Goal: Register for event/course

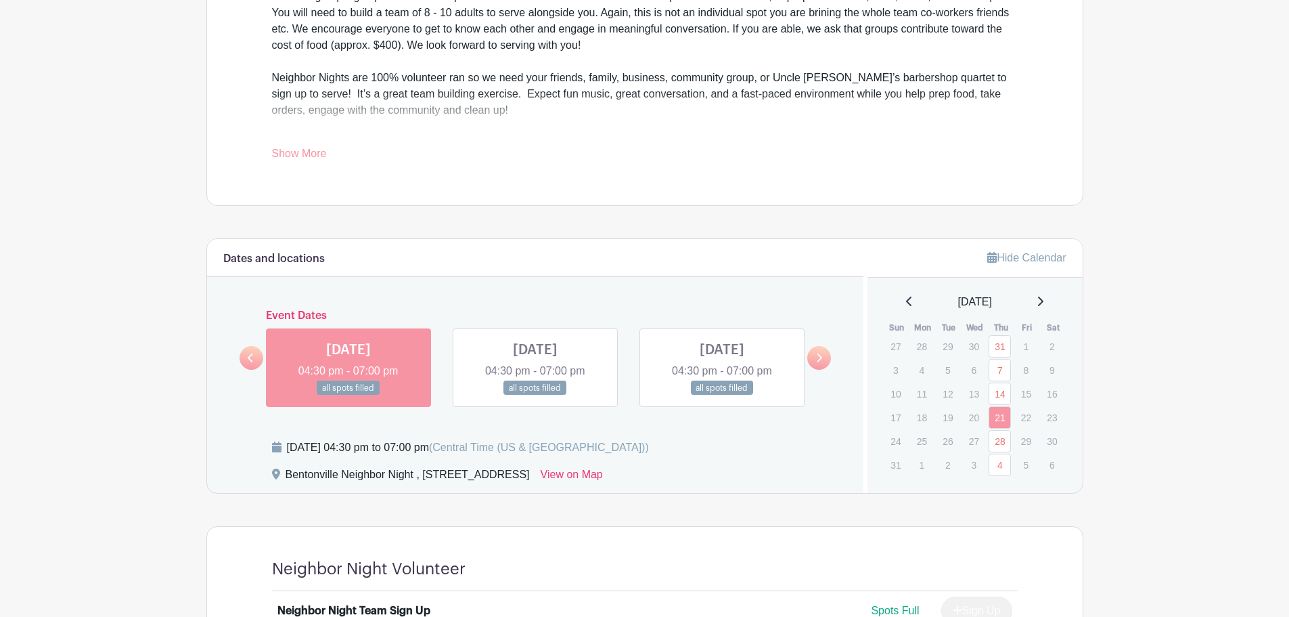
scroll to position [609, 0]
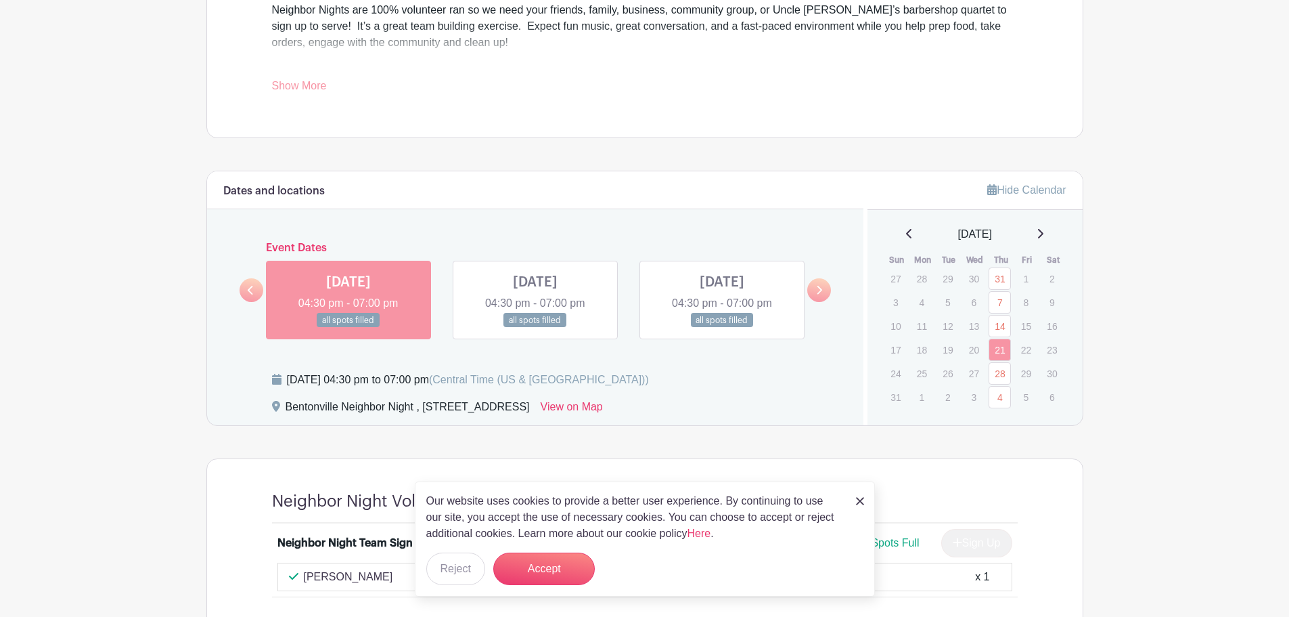
click at [821, 285] on icon at bounding box center [819, 290] width 6 height 10
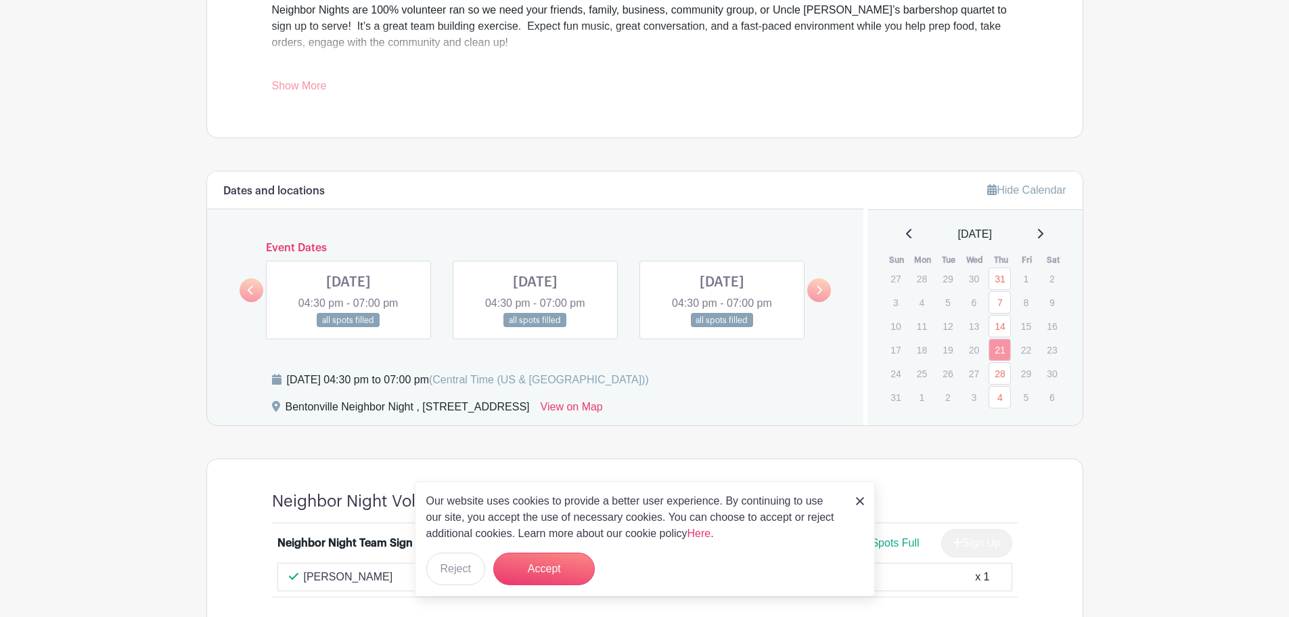
click at [821, 285] on icon at bounding box center [819, 290] width 6 height 10
click at [821, 286] on icon at bounding box center [819, 290] width 6 height 10
click at [820, 288] on icon at bounding box center [819, 290] width 6 height 10
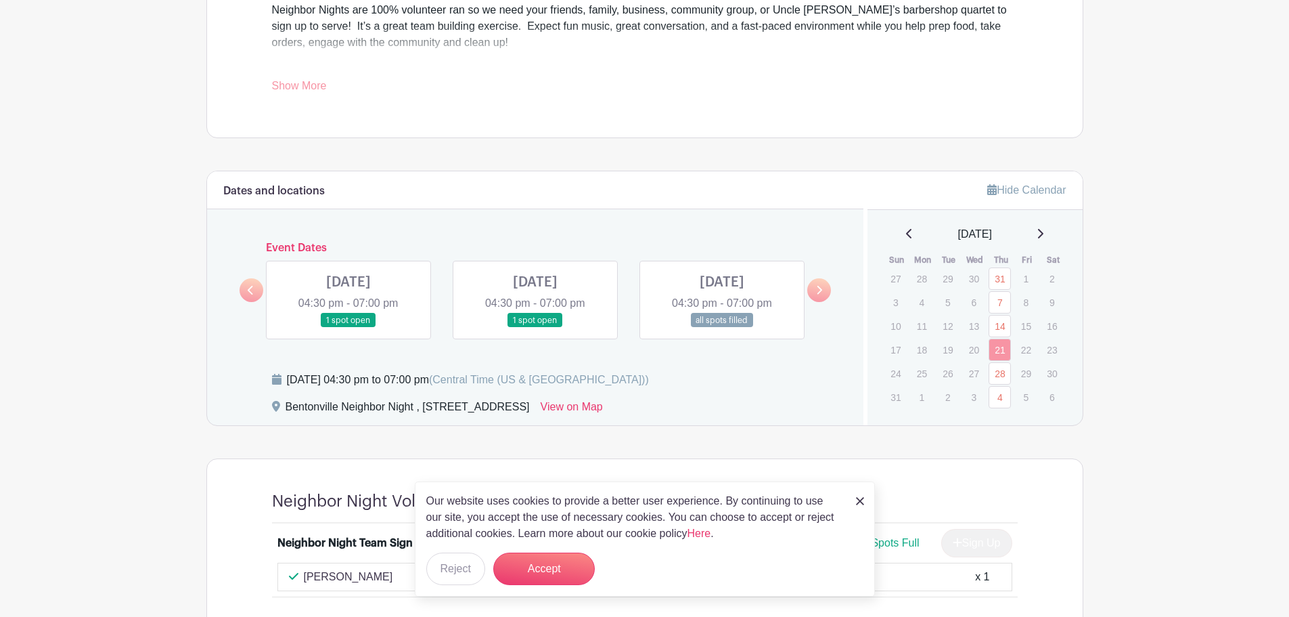
click at [820, 288] on icon at bounding box center [819, 290] width 6 height 10
click at [818, 290] on icon at bounding box center [819, 290] width 6 height 10
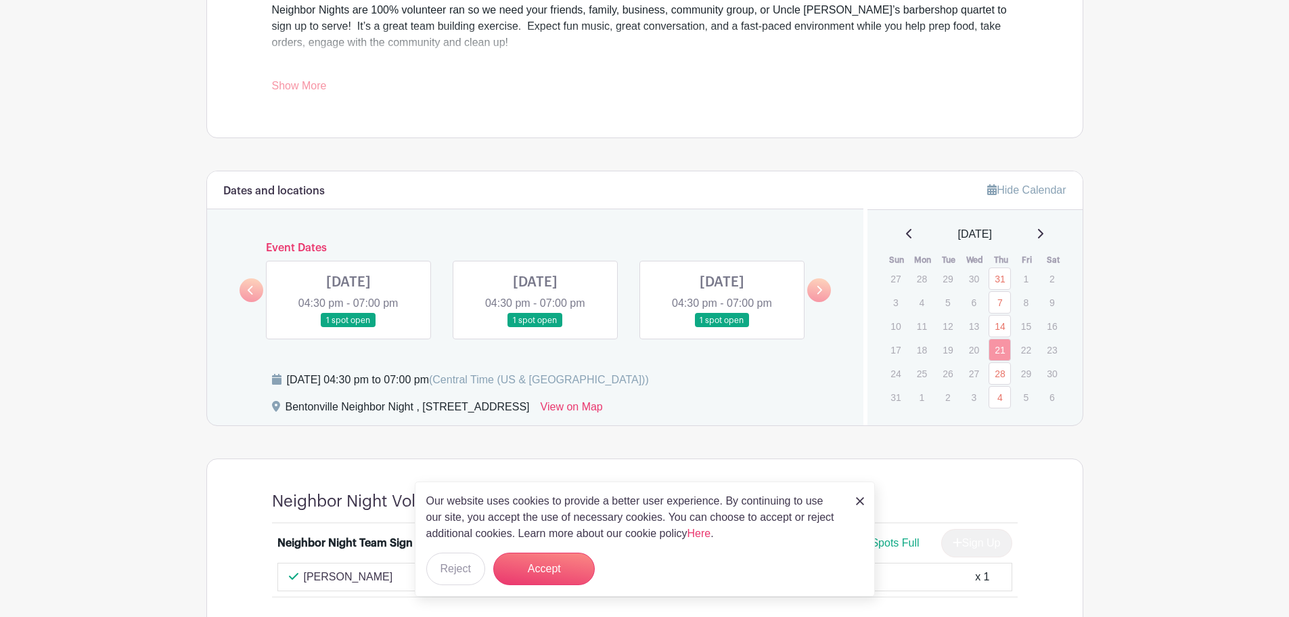
click at [818, 290] on icon at bounding box center [819, 290] width 6 height 10
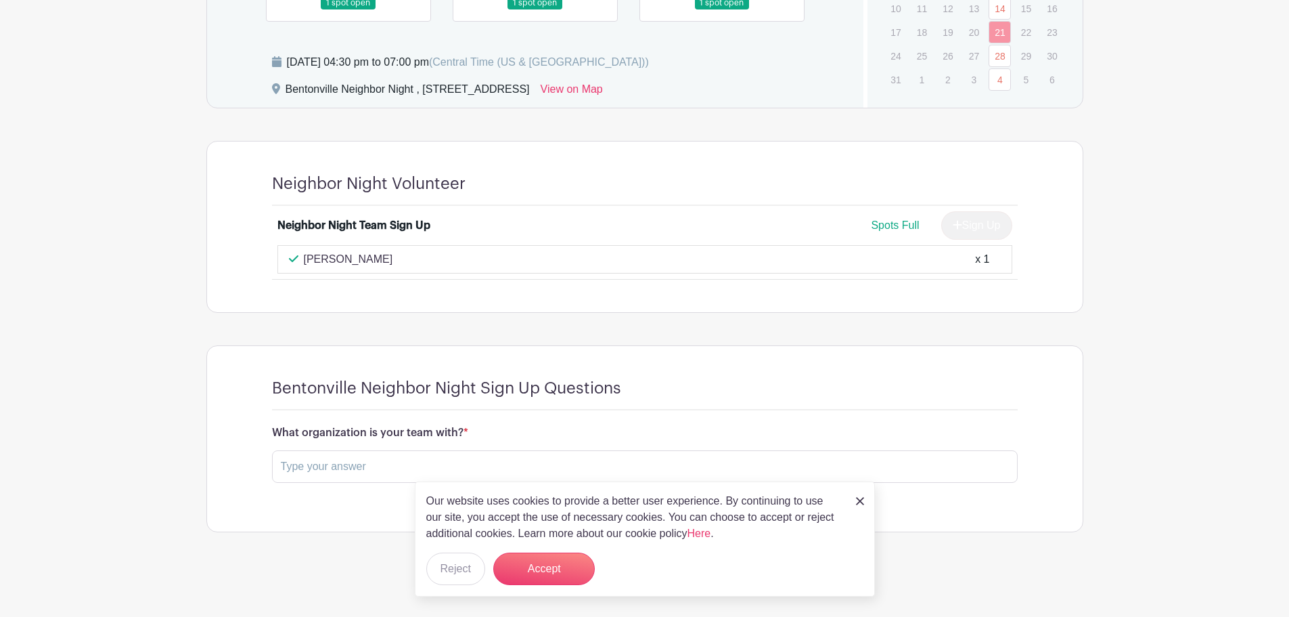
scroll to position [859, 0]
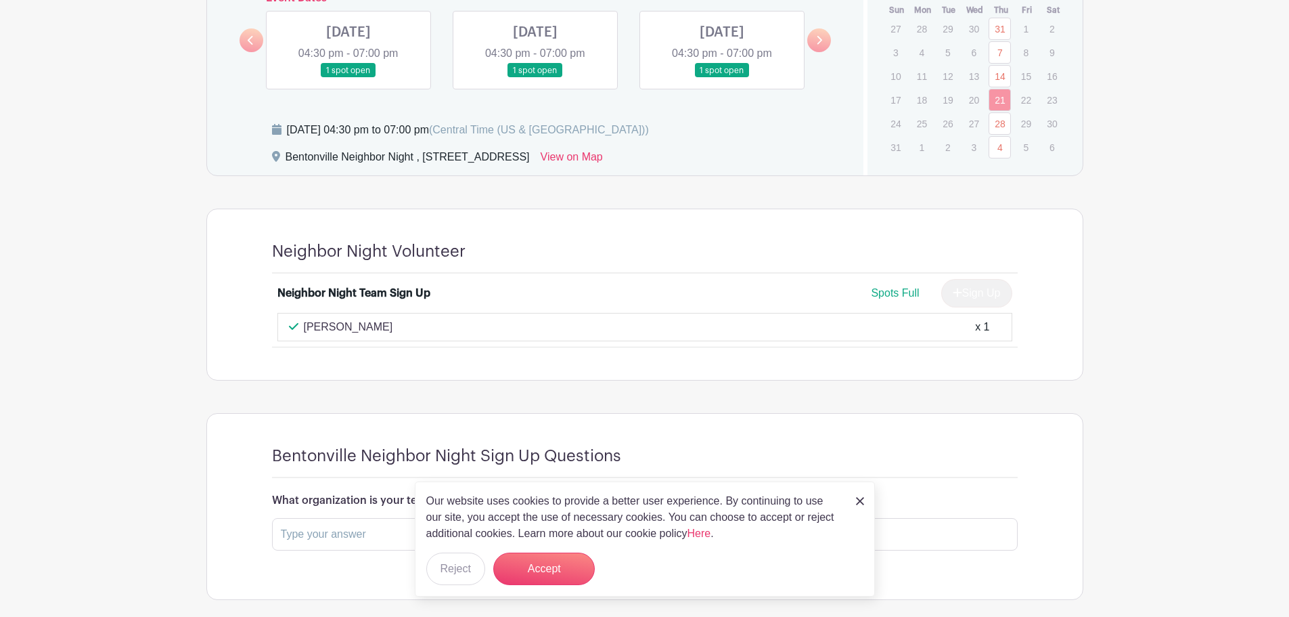
click at [782, 316] on div "[PERSON_NAME] x 1" at bounding box center [644, 327] width 735 height 28
click at [772, 326] on div "[PERSON_NAME] x 1" at bounding box center [645, 327] width 712 height 16
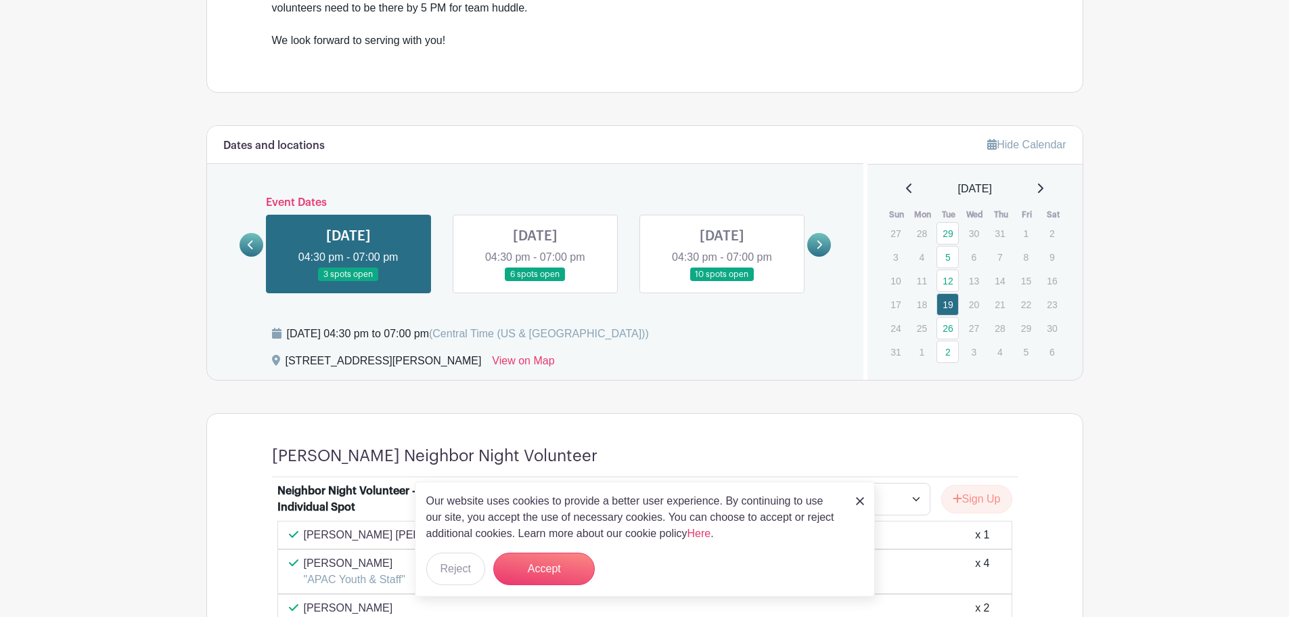
scroll to position [583, 0]
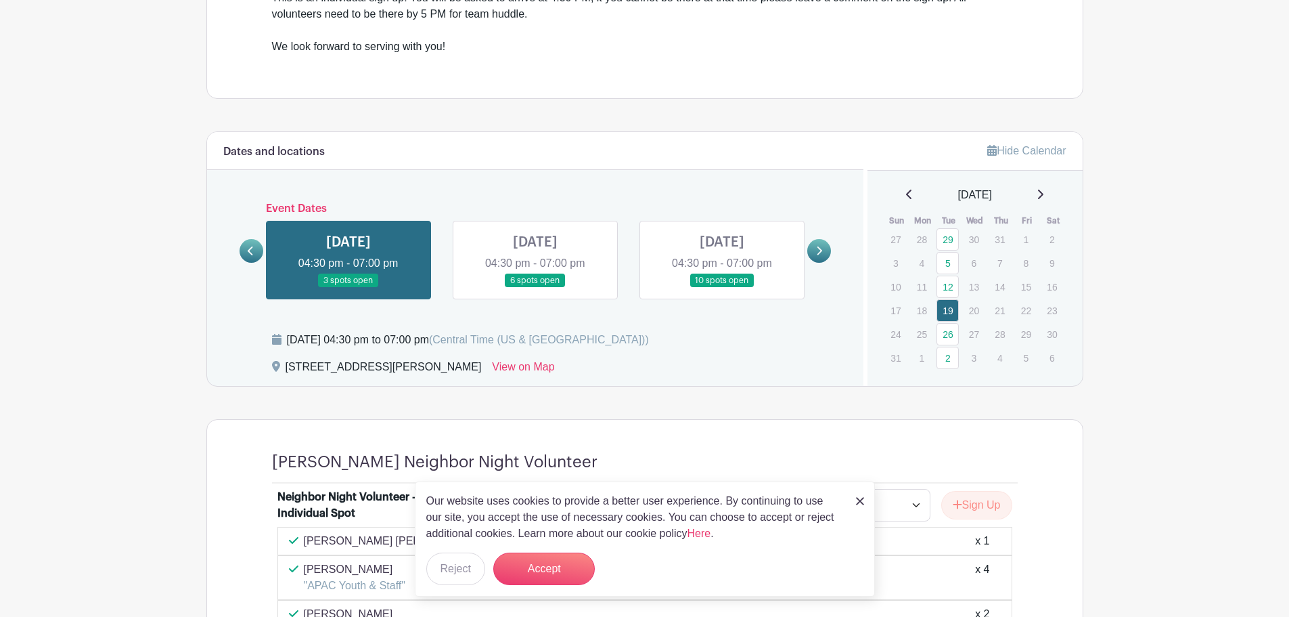
click at [824, 258] on link at bounding box center [819, 251] width 24 height 24
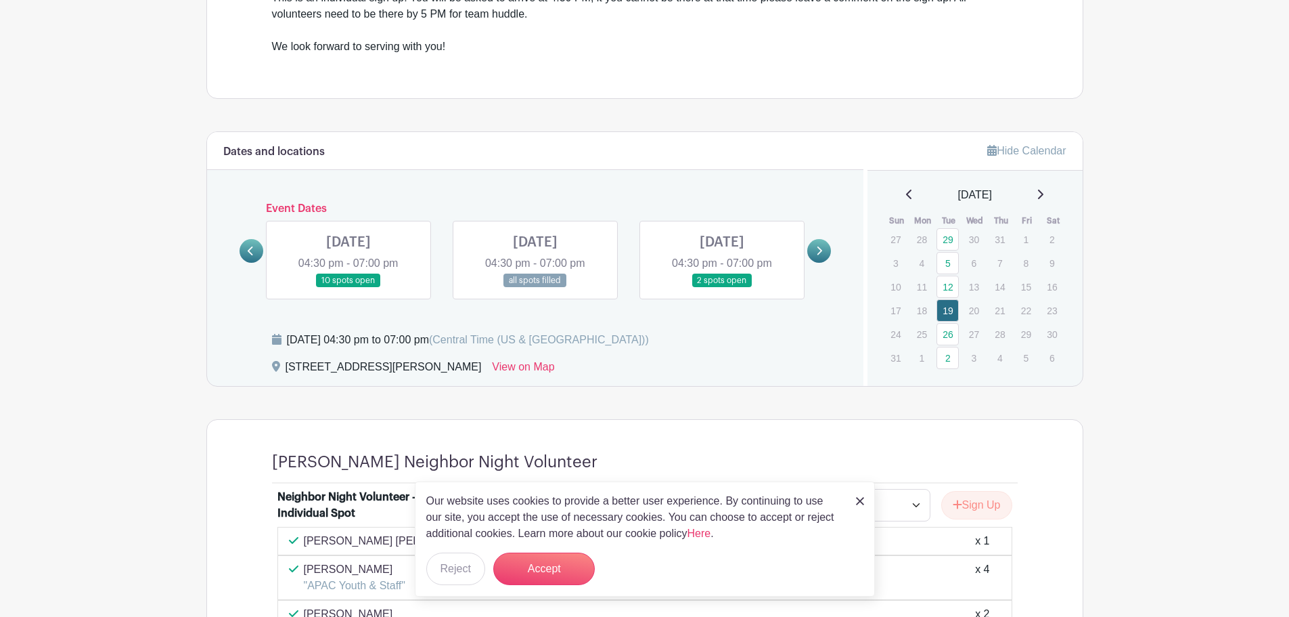
click at [824, 258] on link at bounding box center [819, 251] width 24 height 24
click at [823, 258] on link at bounding box center [819, 251] width 24 height 24
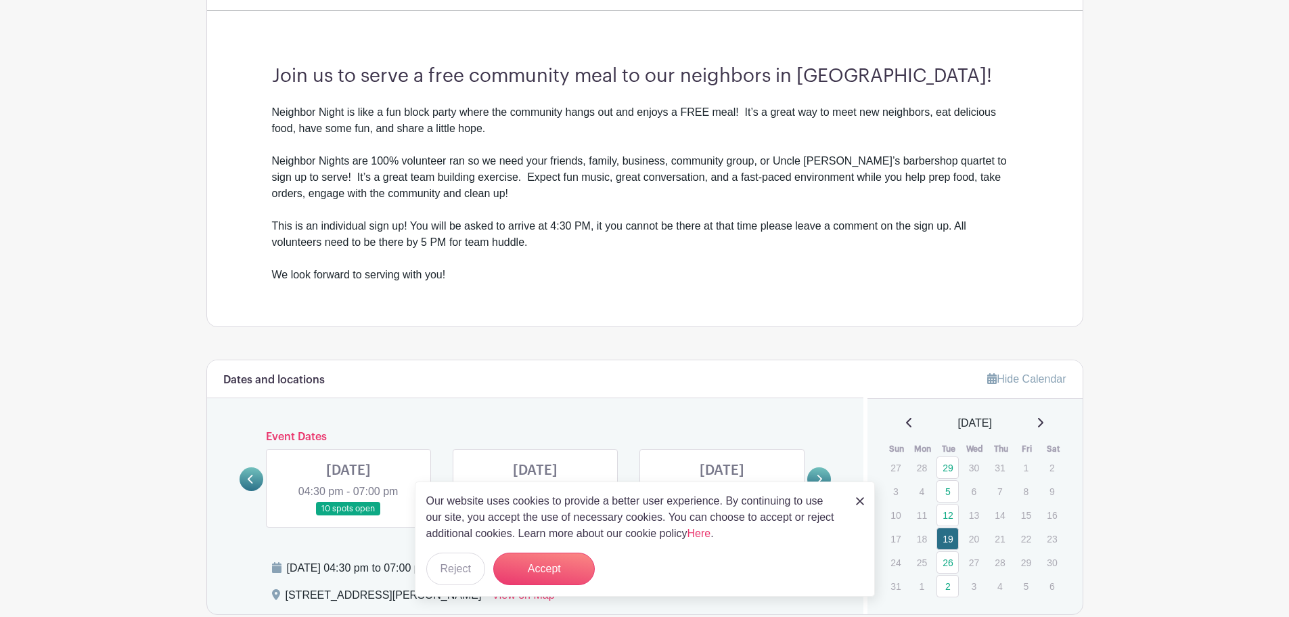
scroll to position [312, 0]
